Goal: Task Accomplishment & Management: Use online tool/utility

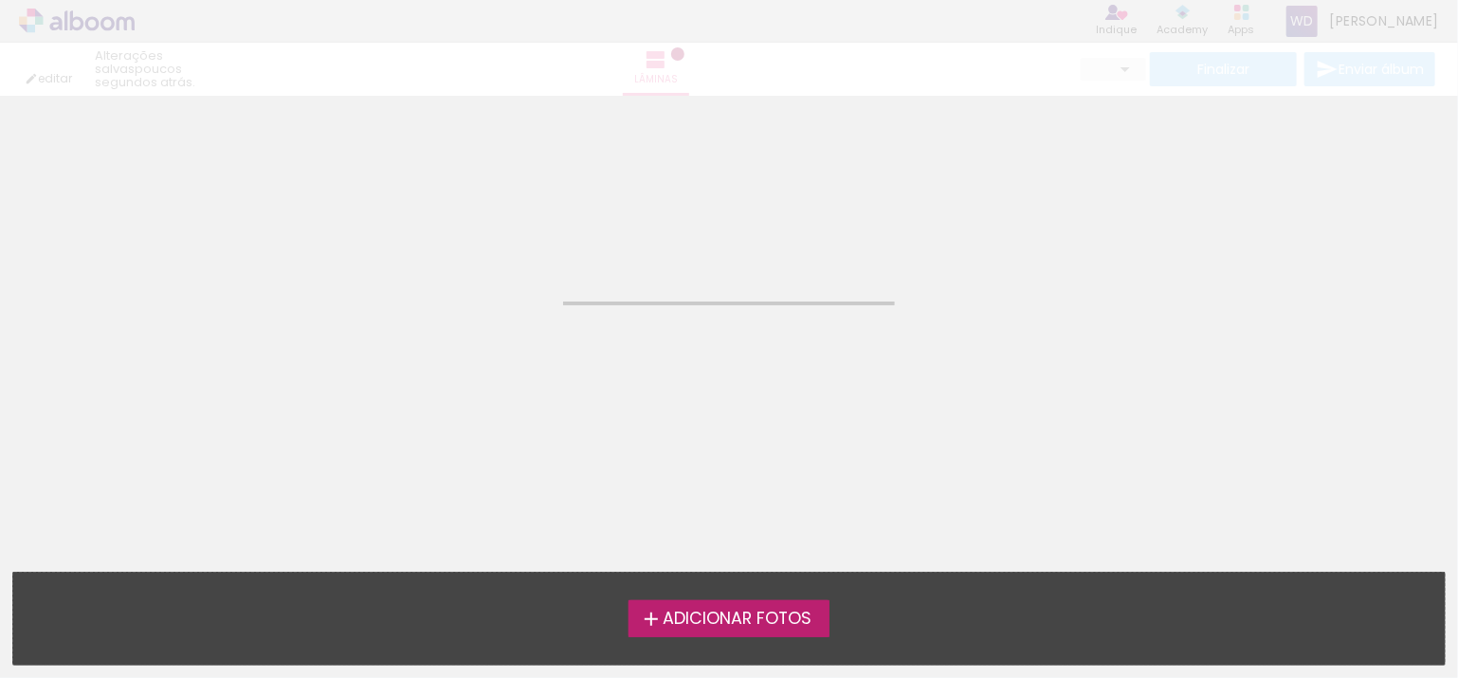
click at [708, 628] on span "Adicionar Fotos" at bounding box center [737, 619] width 149 height 17
click at [0, 0] on input "file" at bounding box center [0, 0] width 0 height 0
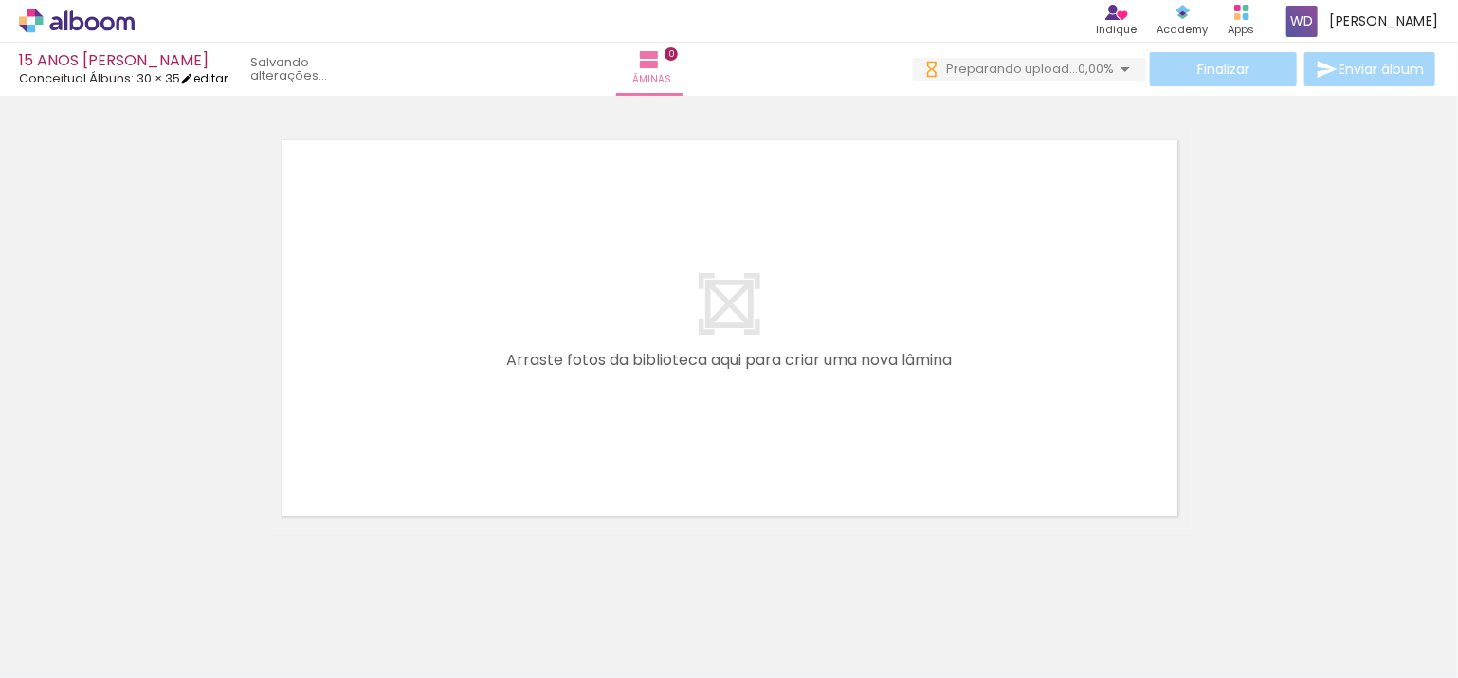
click at [228, 72] on link "editar" at bounding box center [203, 78] width 47 height 16
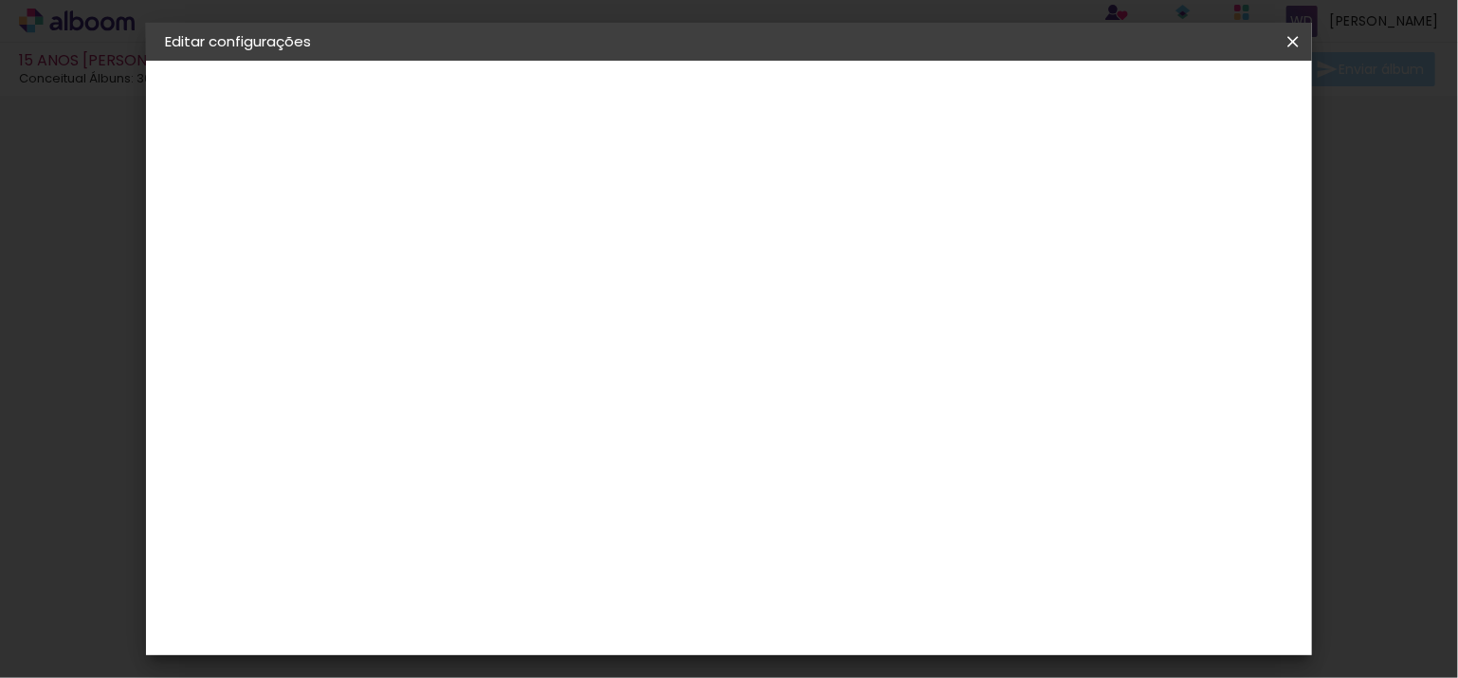
click at [235, 271] on small "30.5 × 70 cm" at bounding box center [258, 276] width 72 height 11
click at [578, 307] on div "Escolha o tamanho" at bounding box center [523, 351] width 110 height 88
click at [578, 308] on div "Escolha o tamanho" at bounding box center [523, 351] width 110 height 88
click at [578, 311] on div "Escolha o tamanho" at bounding box center [523, 351] width 110 height 88
click at [578, 319] on div "Escolha o tamanho" at bounding box center [523, 351] width 110 height 88
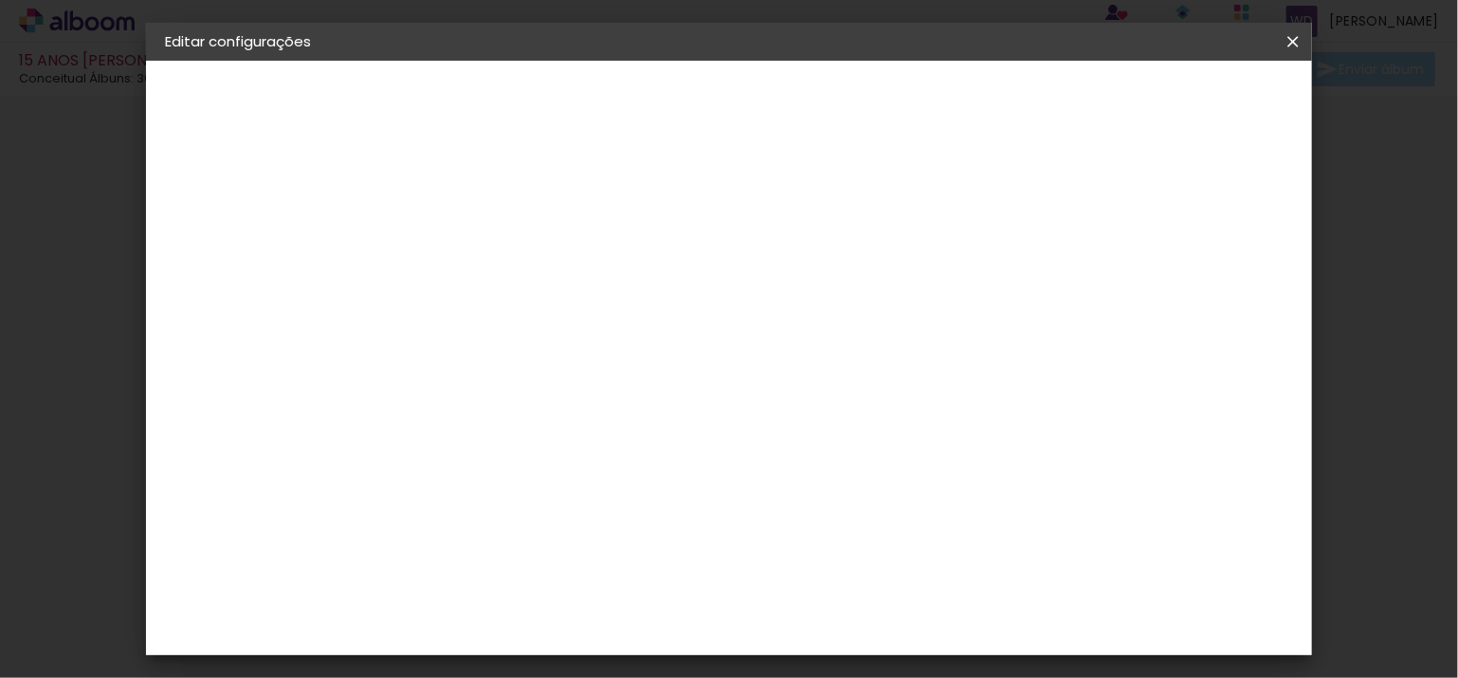
click at [578, 313] on div "Escolha o tamanho" at bounding box center [523, 351] width 110 height 88
drag, startPoint x: 724, startPoint y: 313, endPoint x: 261, endPoint y: 192, distance: 479.0
click at [261, 192] on div "2. Especificações" at bounding box center [269, 194] width 208 height 23
click at [260, 192] on div "2. Especificações" at bounding box center [269, 194] width 208 height 23
click at [0, 0] on slot "15 ANOS [PERSON_NAME]" at bounding box center [0, 0] width 0 height 0
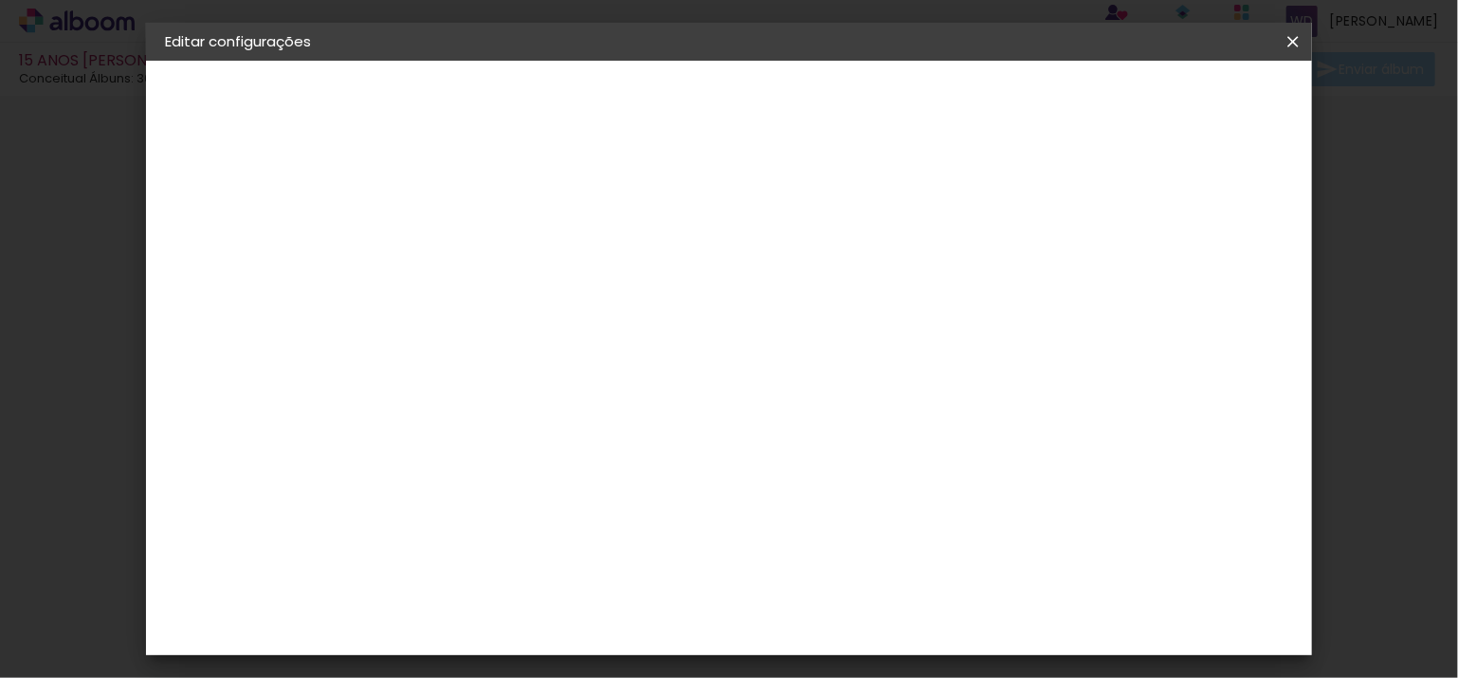
click at [1289, 45] on iron-icon at bounding box center [1293, 41] width 23 height 19
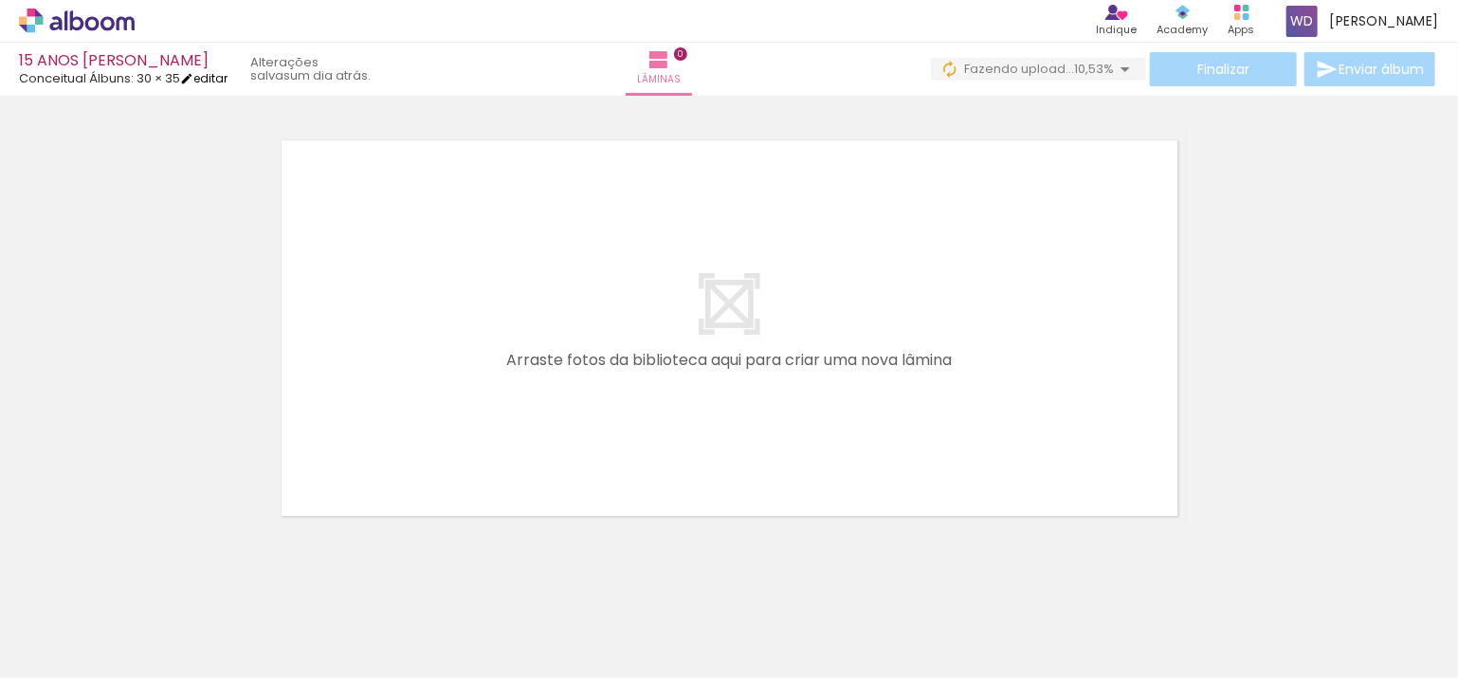
click at [212, 78] on link "editar" at bounding box center [203, 78] width 47 height 16
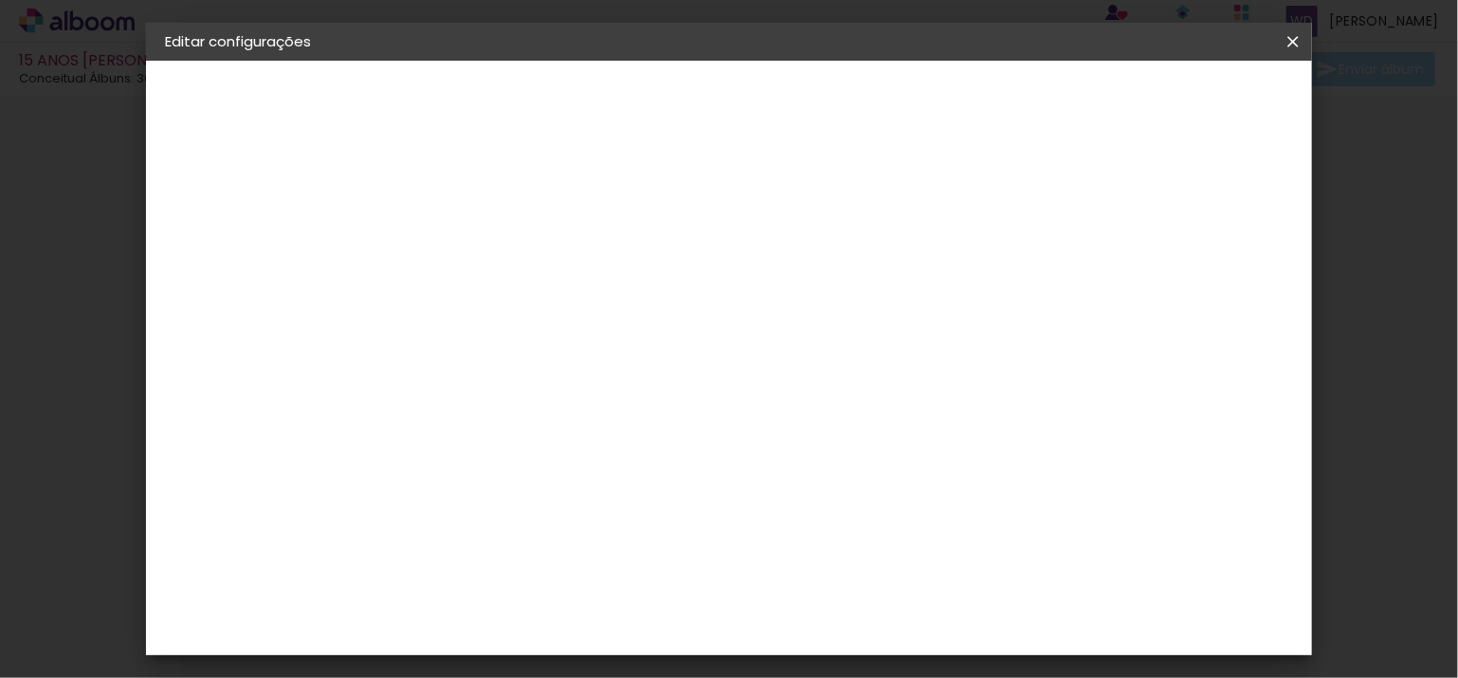
click at [734, 274] on span "cm" at bounding box center [744, 283] width 23 height 28
click at [210, 275] on span "30 × 35" at bounding box center [197, 276] width 47 height 13
click at [603, 643] on span "30 × 30" at bounding box center [559, 662] width 88 height 39
click at [0, 0] on slot "Avançar" at bounding box center [0, 0] width 0 height 0
click at [964, 97] on span "Salvar configurações" at bounding box center [898, 107] width 134 height 27
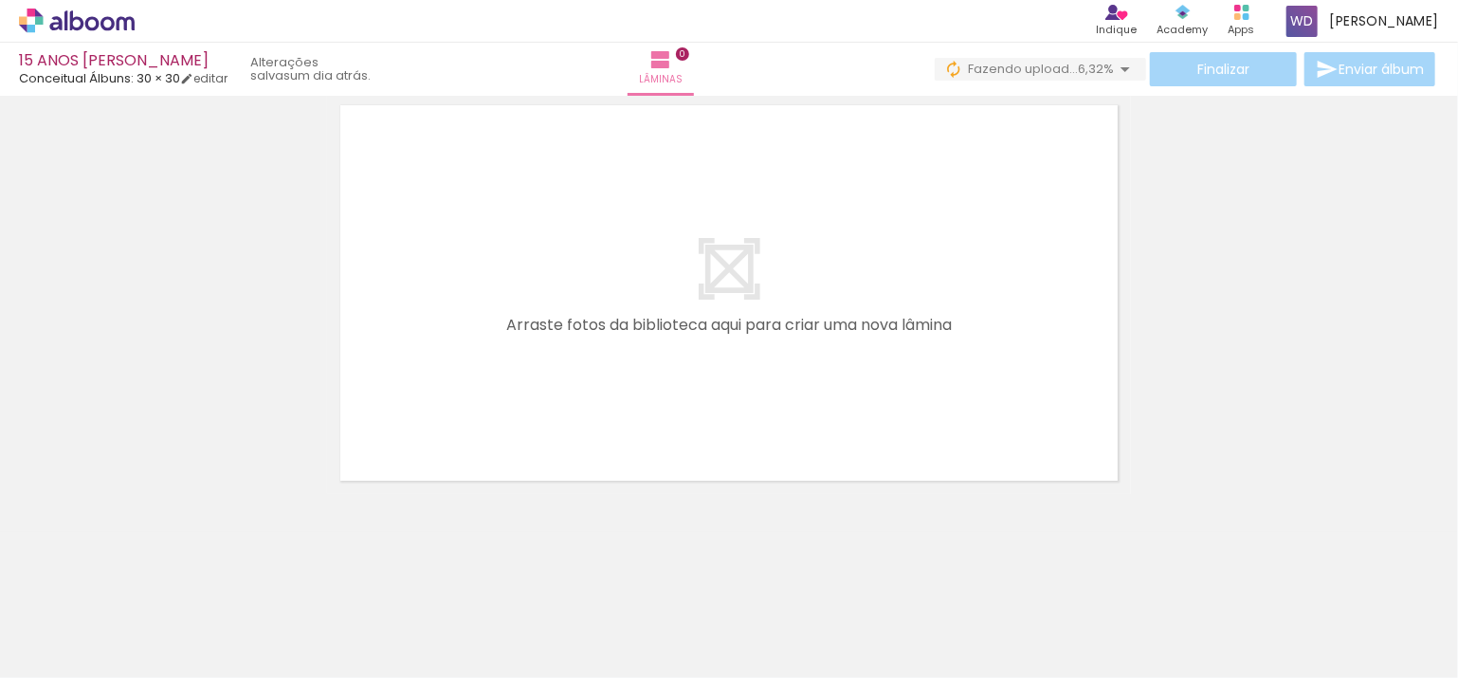
click at [102, 620] on iron-icon at bounding box center [96, 620] width 15 height 15
click at [0, 0] on slot "Não utilizadas" at bounding box center [0, 0] width 0 height 0
type input "Não utilizadas"
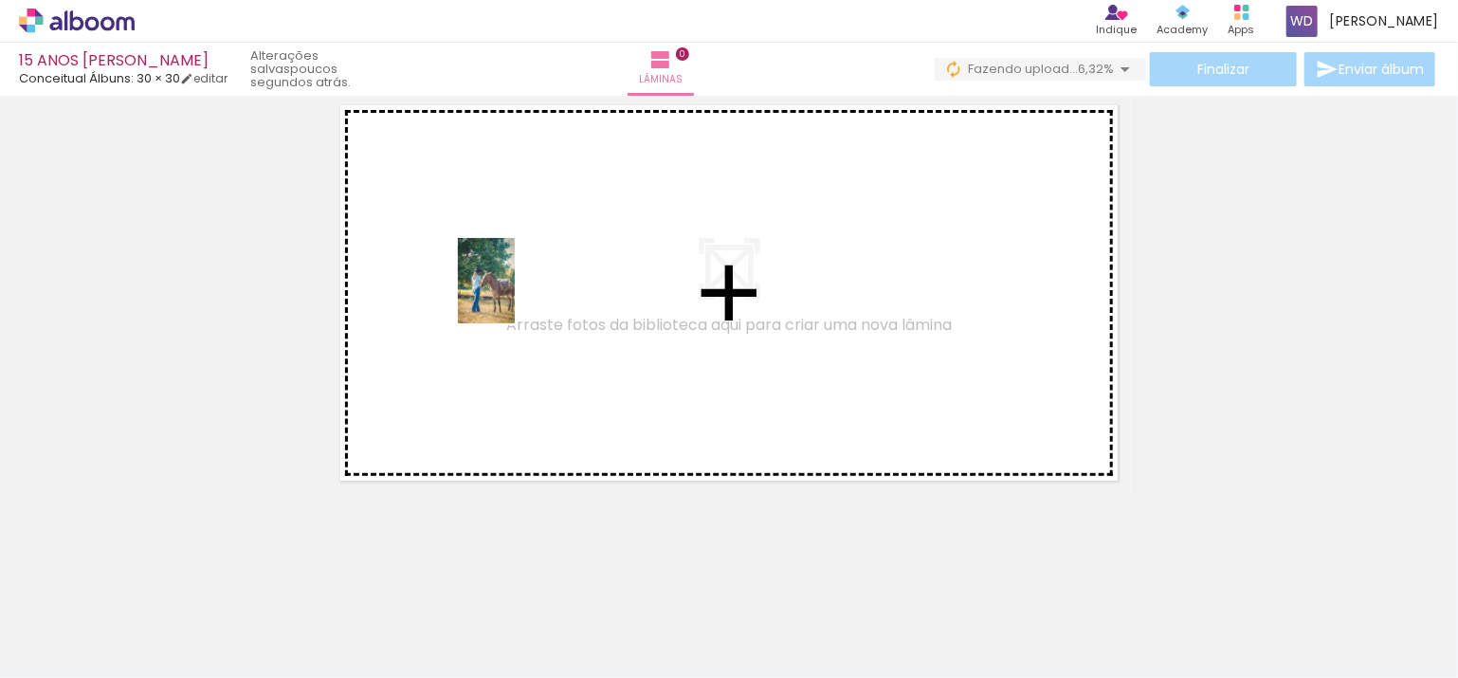
drag, startPoint x: 527, startPoint y: 569, endPoint x: 514, endPoint y: 295, distance: 274.3
click at [514, 295] on quentale-workspace at bounding box center [729, 339] width 1458 height 678
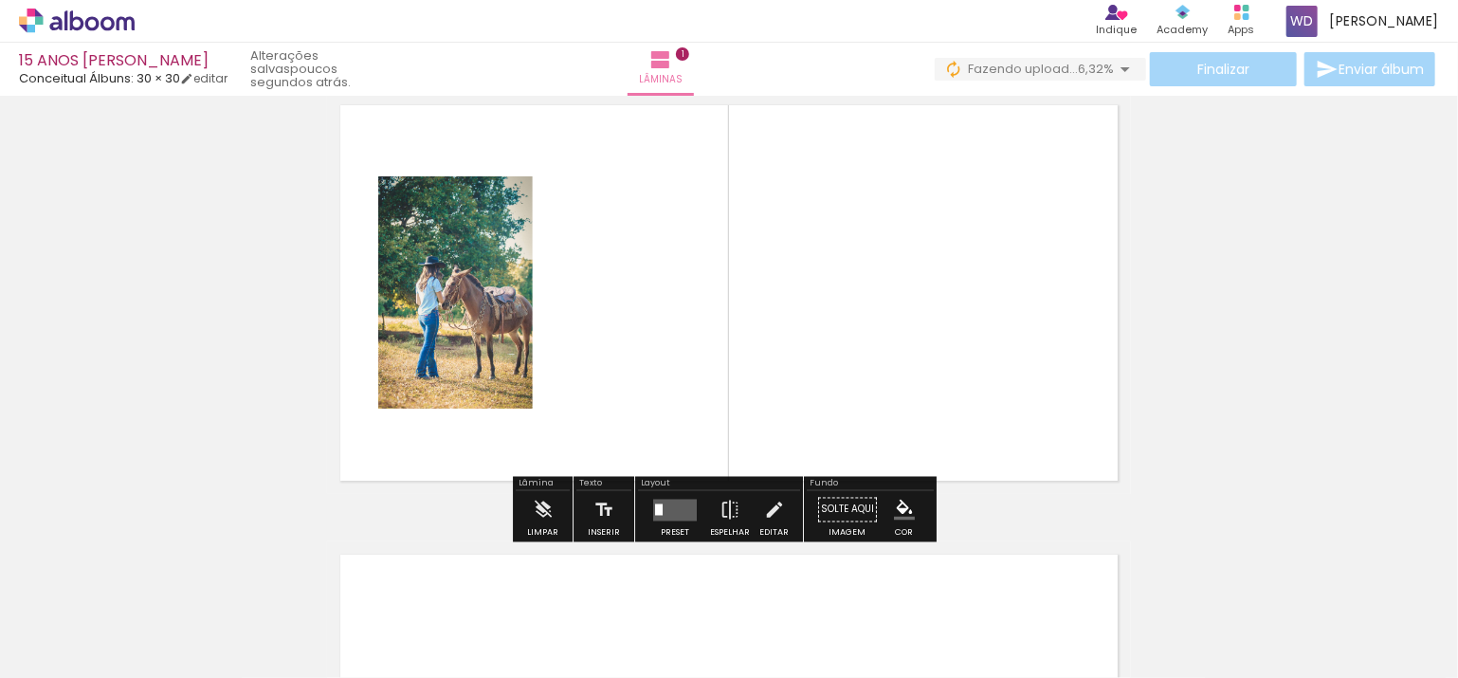
scroll to position [24, 0]
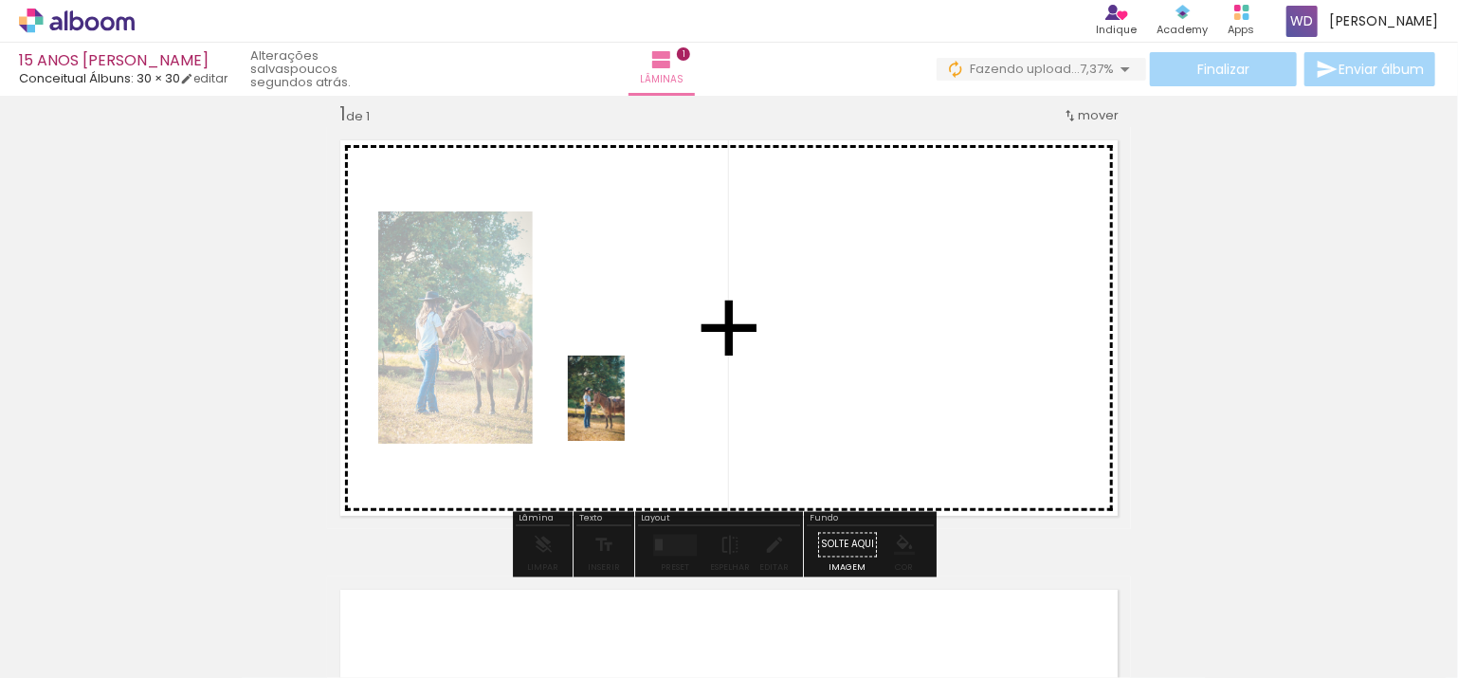
drag, startPoint x: 530, startPoint y: 584, endPoint x: 625, endPoint y: 412, distance: 196.0
click at [625, 412] on quentale-workspace at bounding box center [729, 339] width 1458 height 678
